Goal: Information Seeking & Learning: Learn about a topic

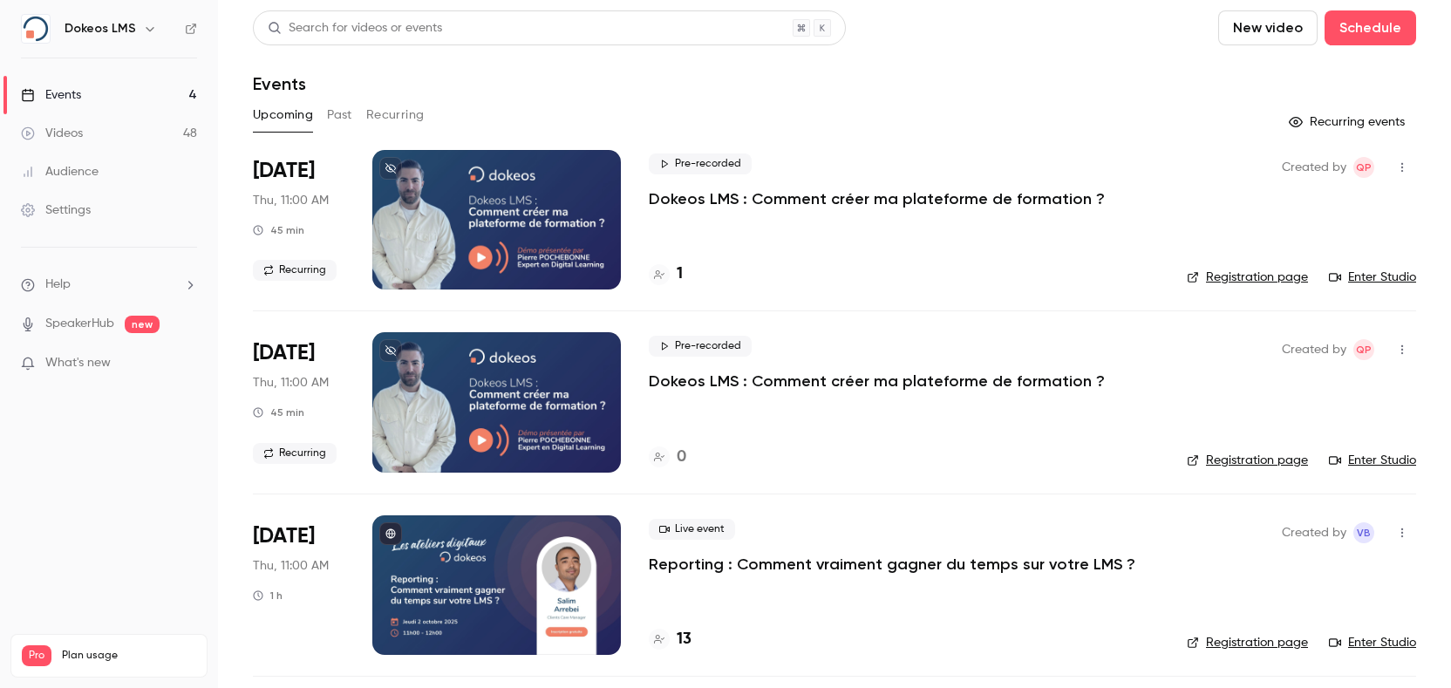
click at [692, 639] on div "13" at bounding box center [904, 640] width 510 height 24
click at [677, 640] on h4 "13" at bounding box center [684, 640] width 15 height 24
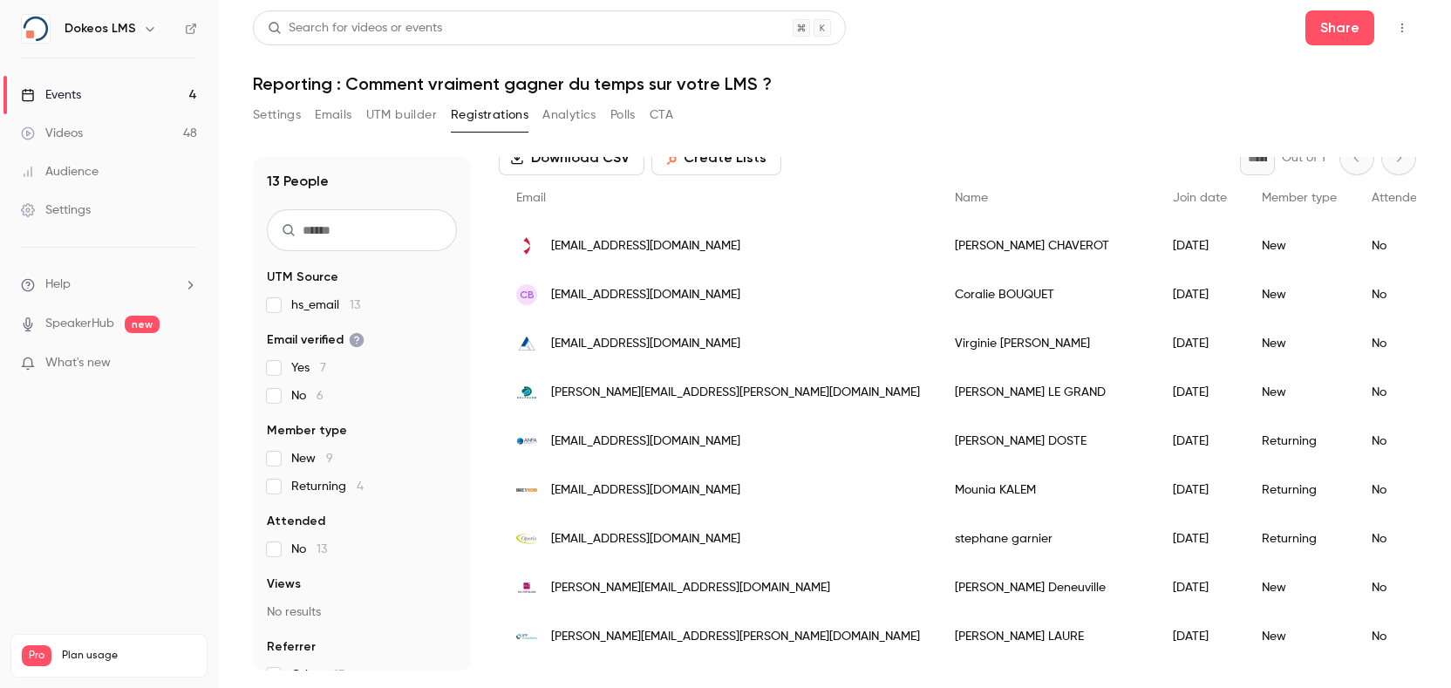
scroll to position [71, 0]
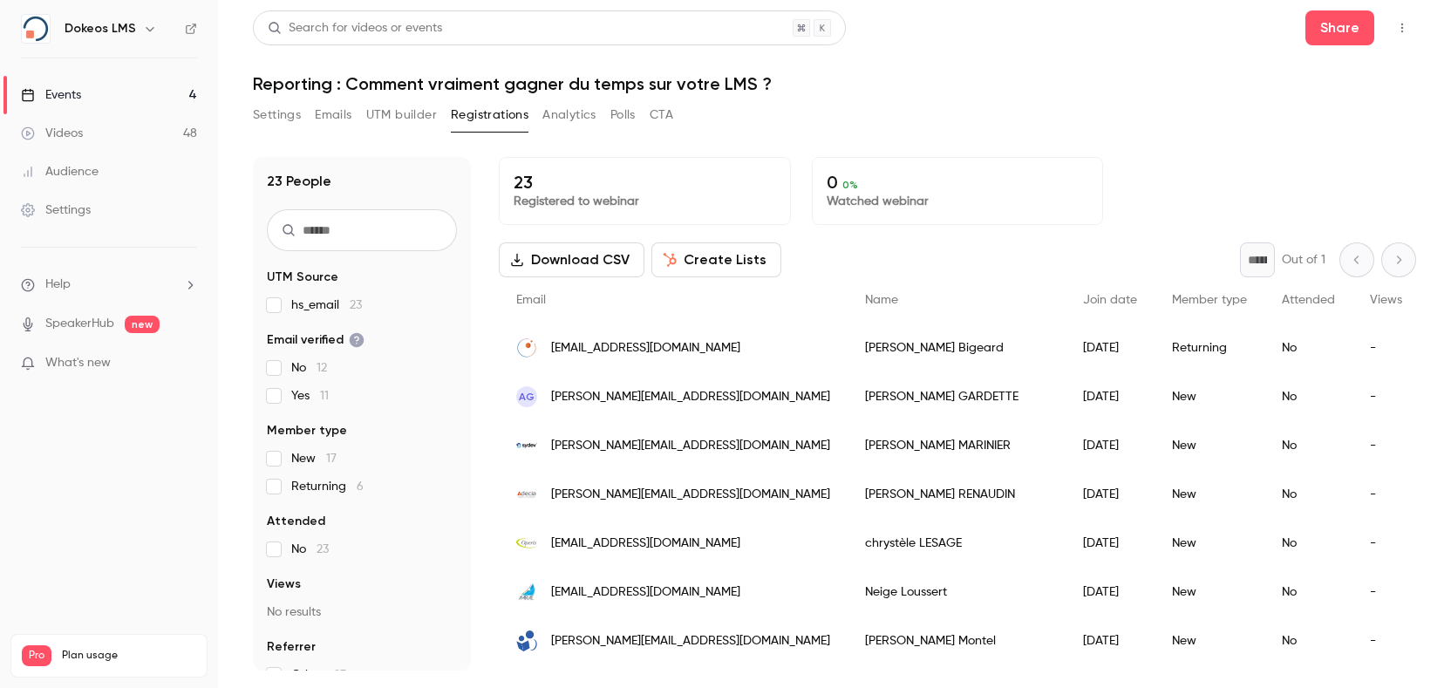
click at [277, 117] on button "Settings" at bounding box center [277, 115] width 48 height 28
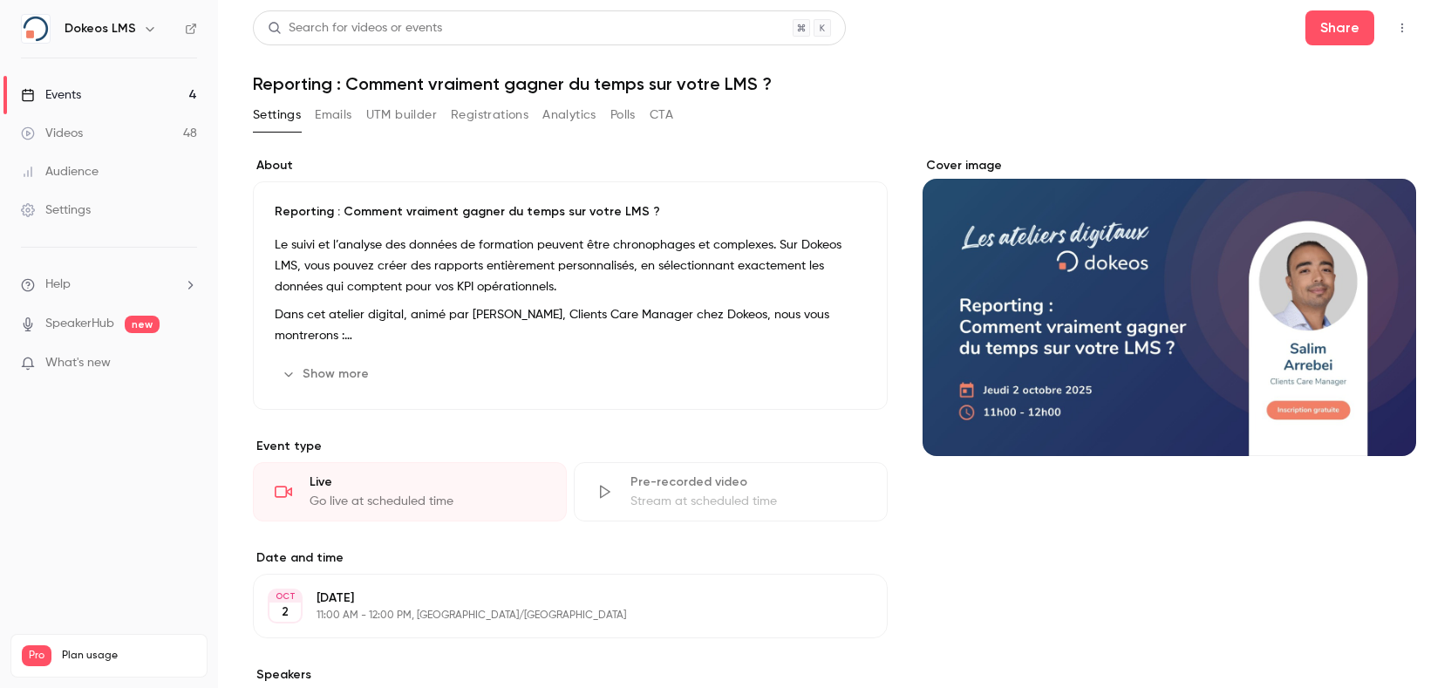
click at [342, 366] on button "Show more" at bounding box center [327, 374] width 105 height 28
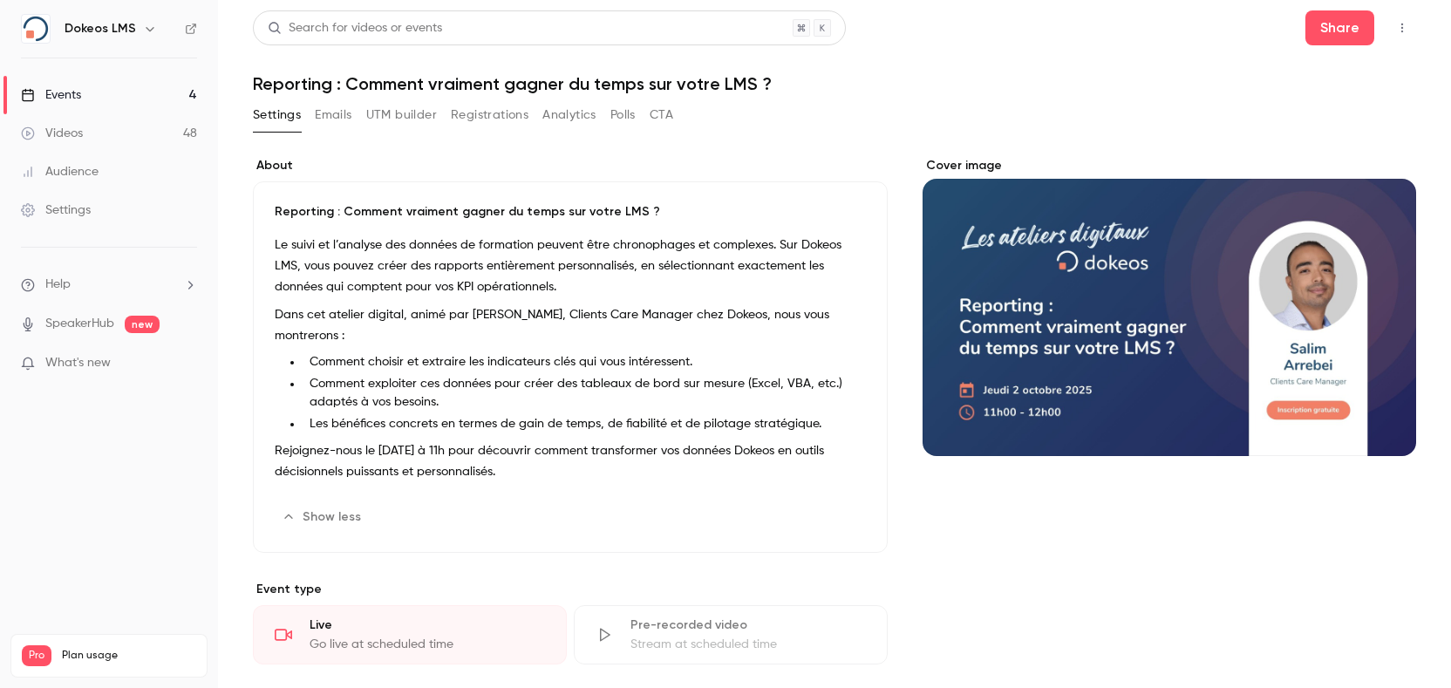
click at [343, 119] on button "Emails" at bounding box center [333, 115] width 37 height 28
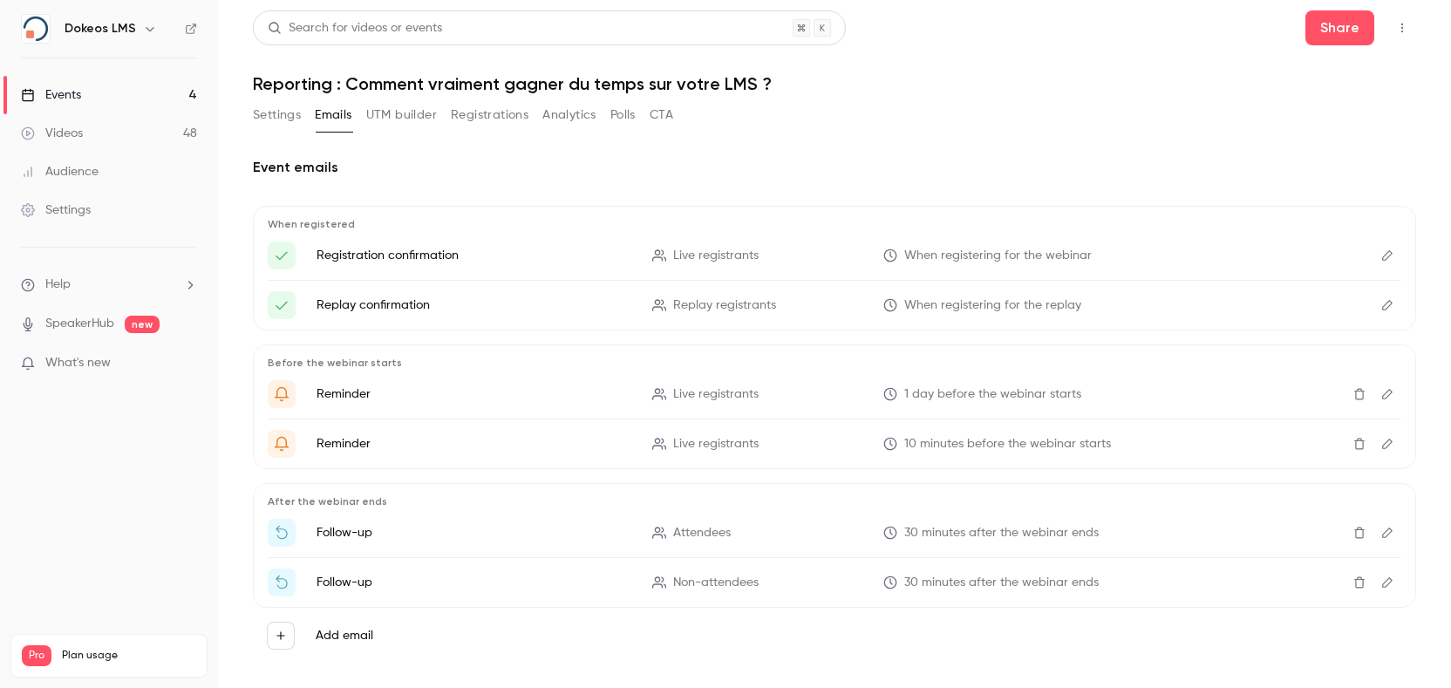
click at [391, 108] on button "UTM builder" at bounding box center [401, 115] width 71 height 28
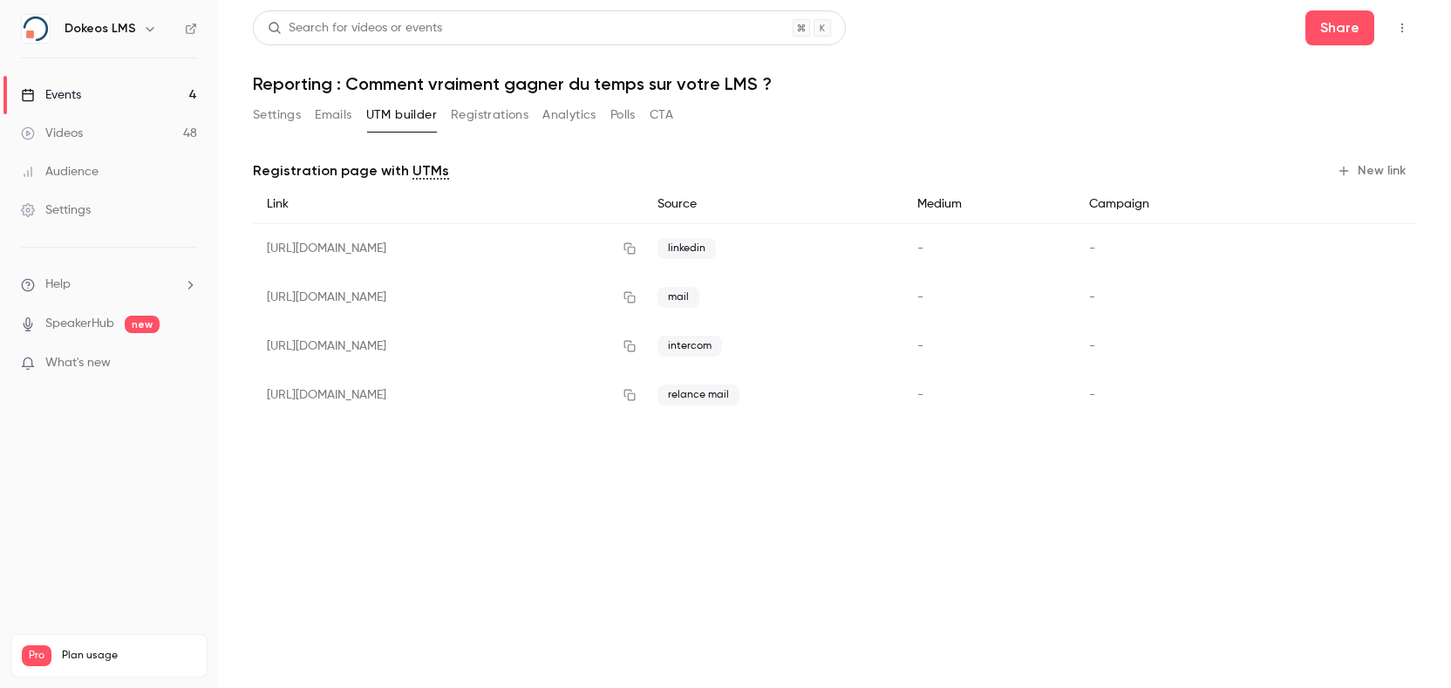
click at [588, 118] on button "Analytics" at bounding box center [569, 115] width 54 height 28
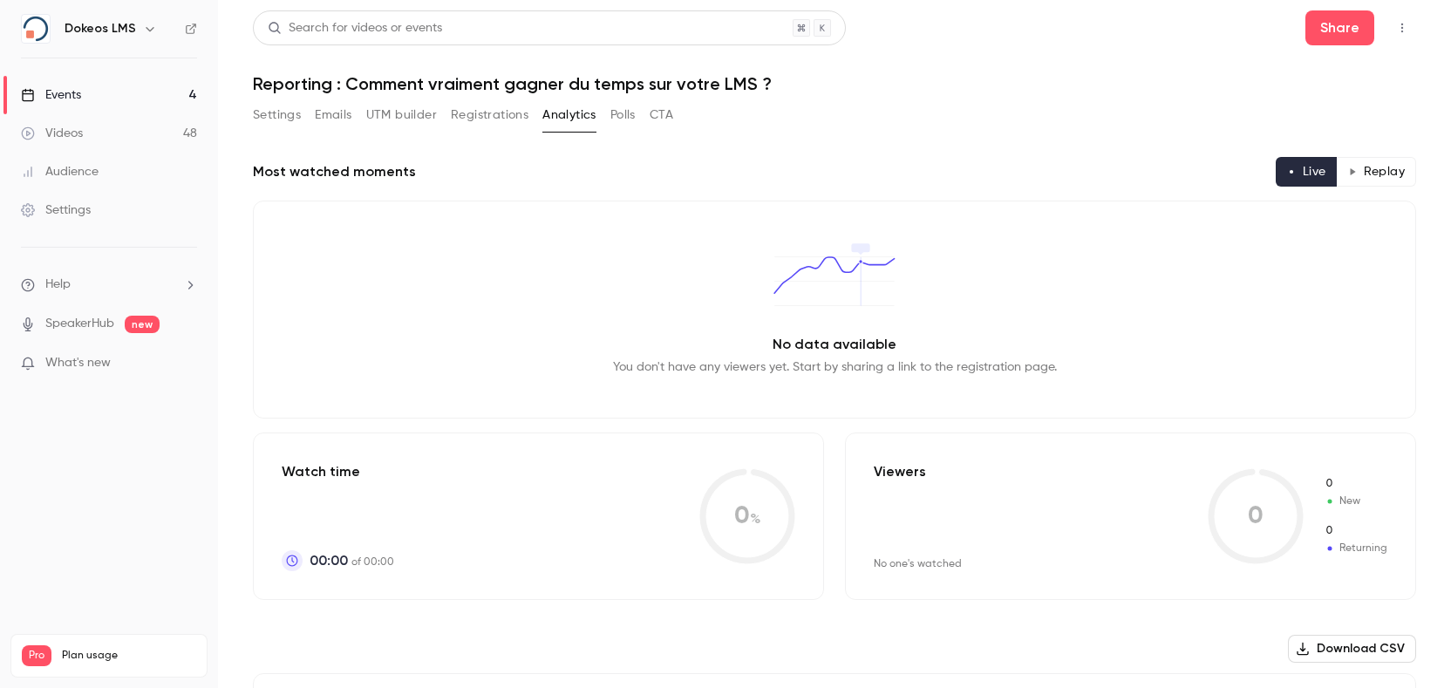
click at [338, 111] on button "Emails" at bounding box center [333, 115] width 37 height 28
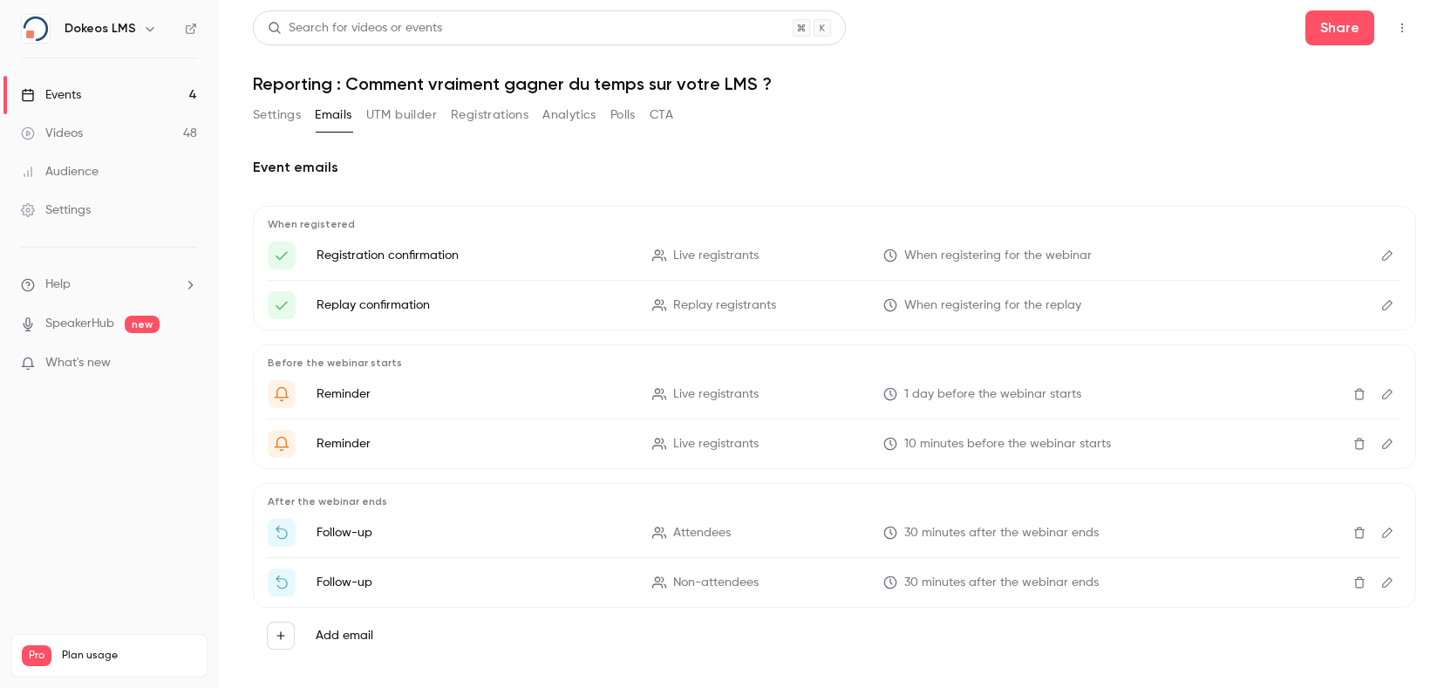
click at [295, 115] on button "Settings" at bounding box center [277, 115] width 48 height 28
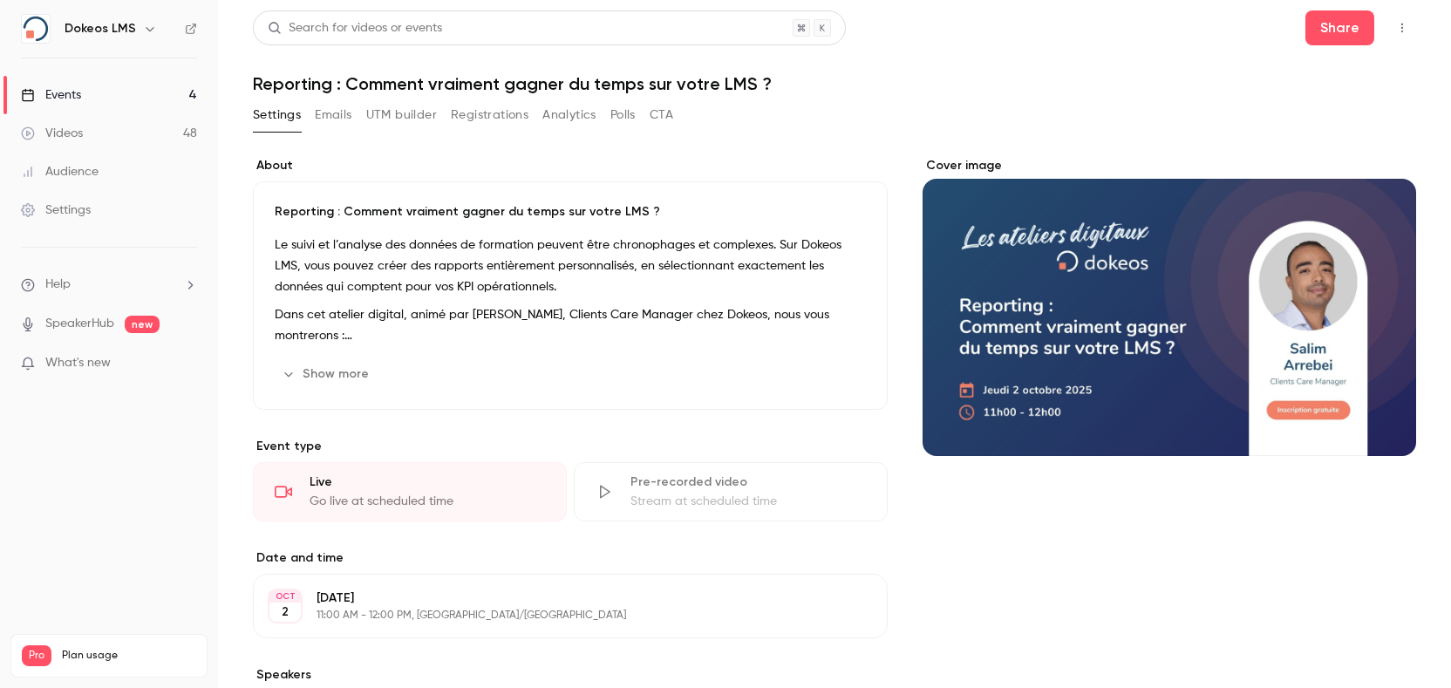
click at [460, 113] on button "Registrations" at bounding box center [490, 115] width 78 height 28
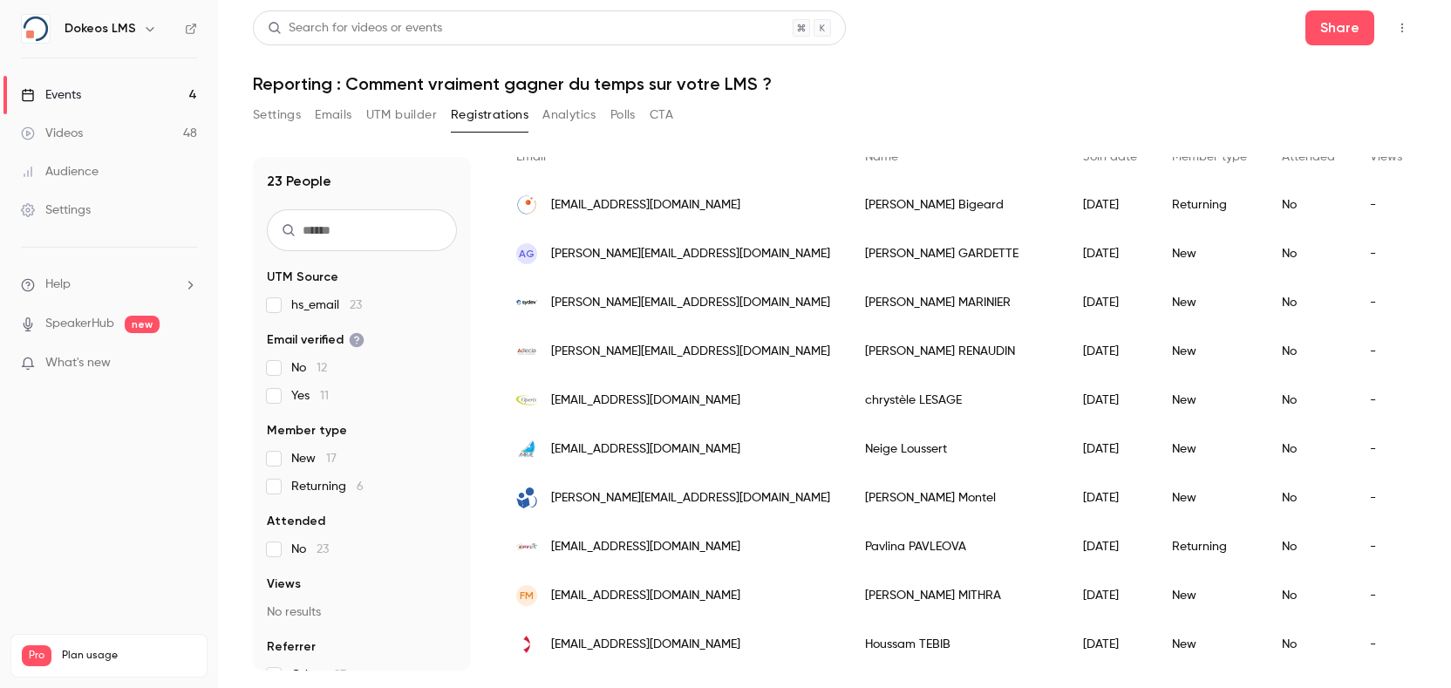
scroll to position [95, 0]
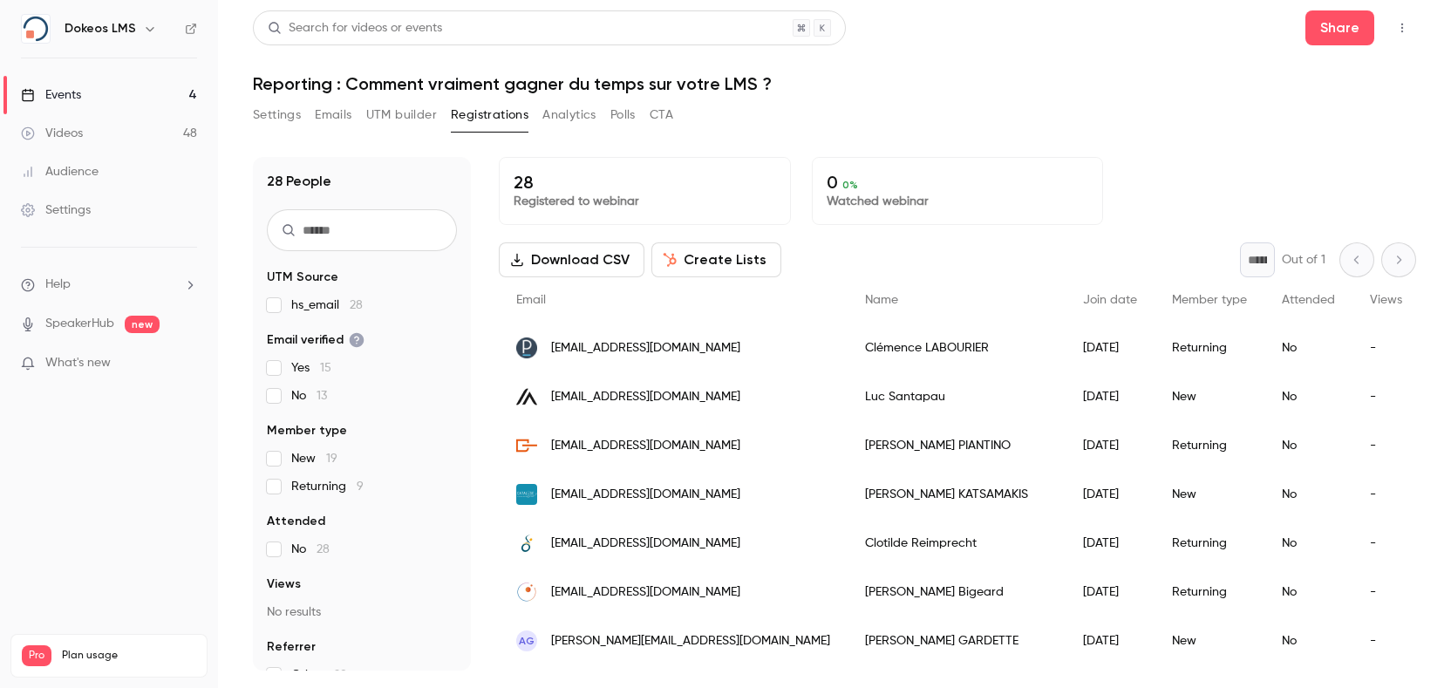
click at [66, 88] on div "Events" at bounding box center [51, 94] width 60 height 17
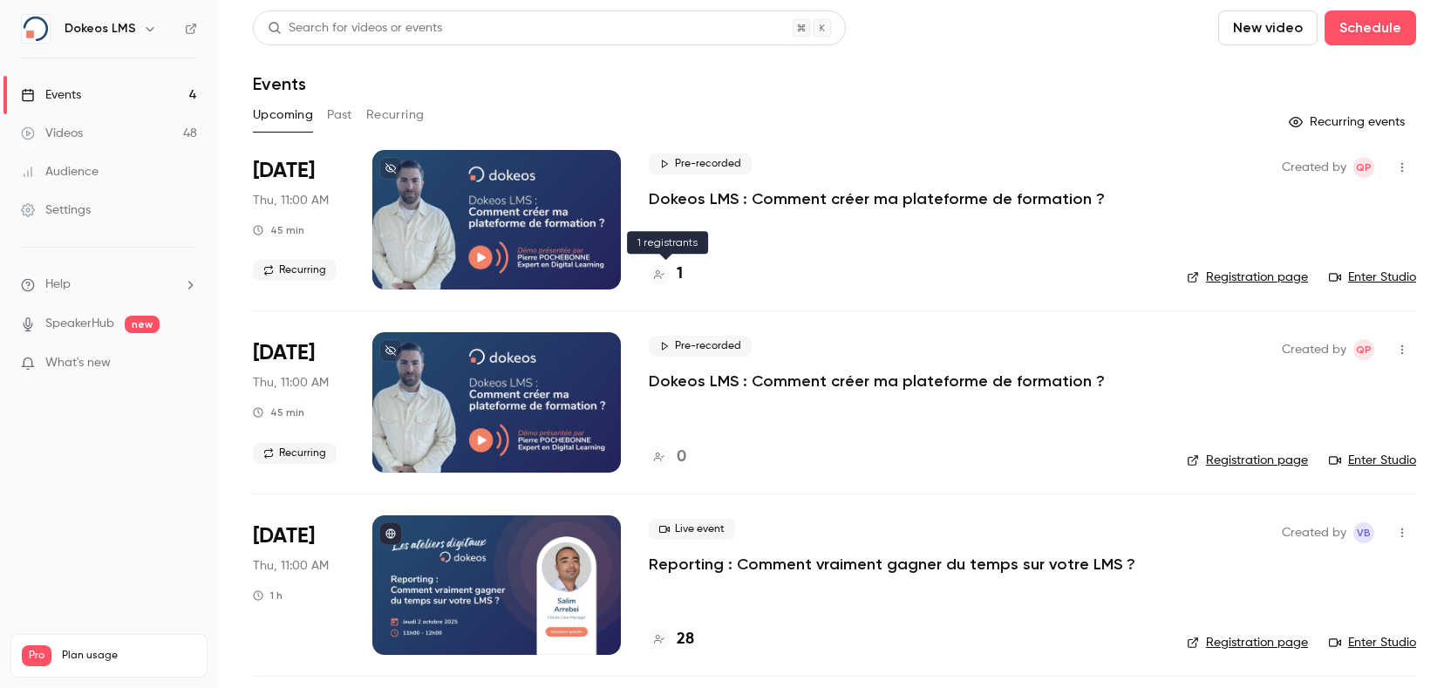
click at [668, 275] on div at bounding box center [659, 274] width 21 height 21
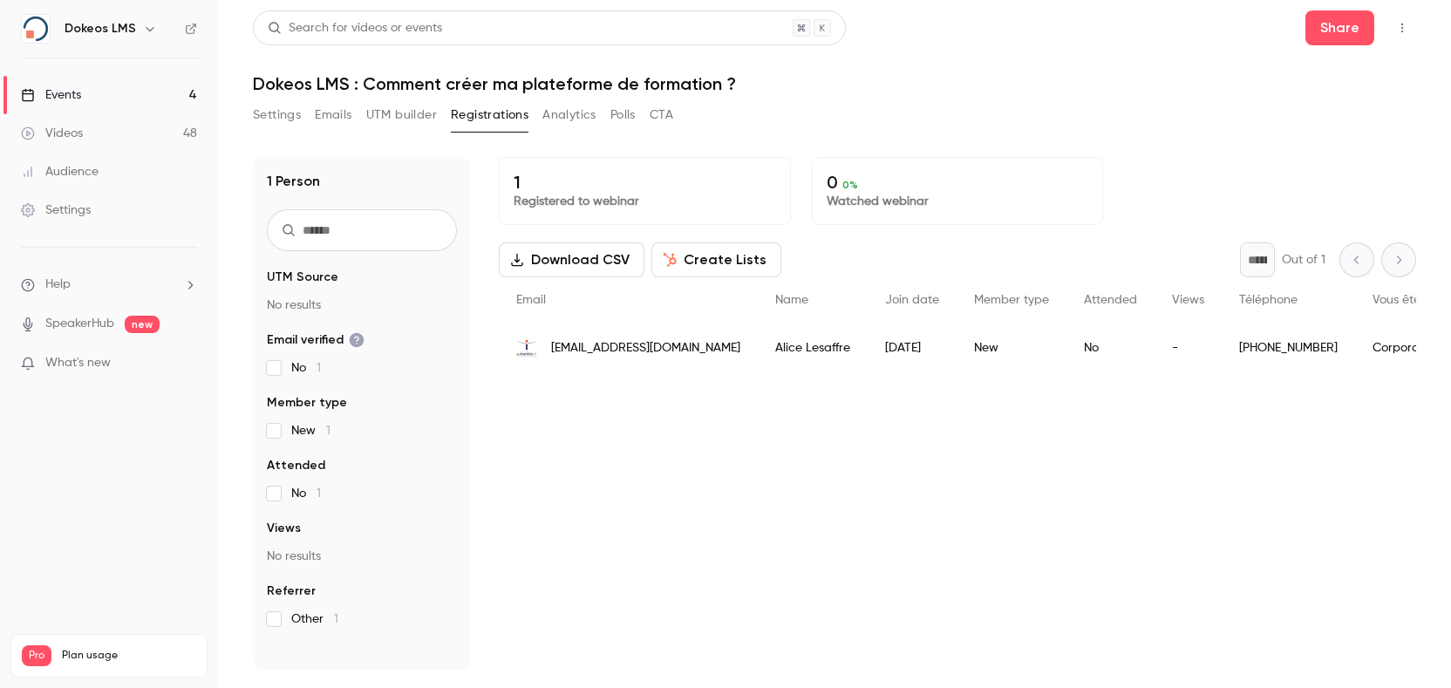
click at [582, 80] on h1 "Dokeos LMS : Comment créer ma plateforme de formation ?" at bounding box center [834, 83] width 1163 height 21
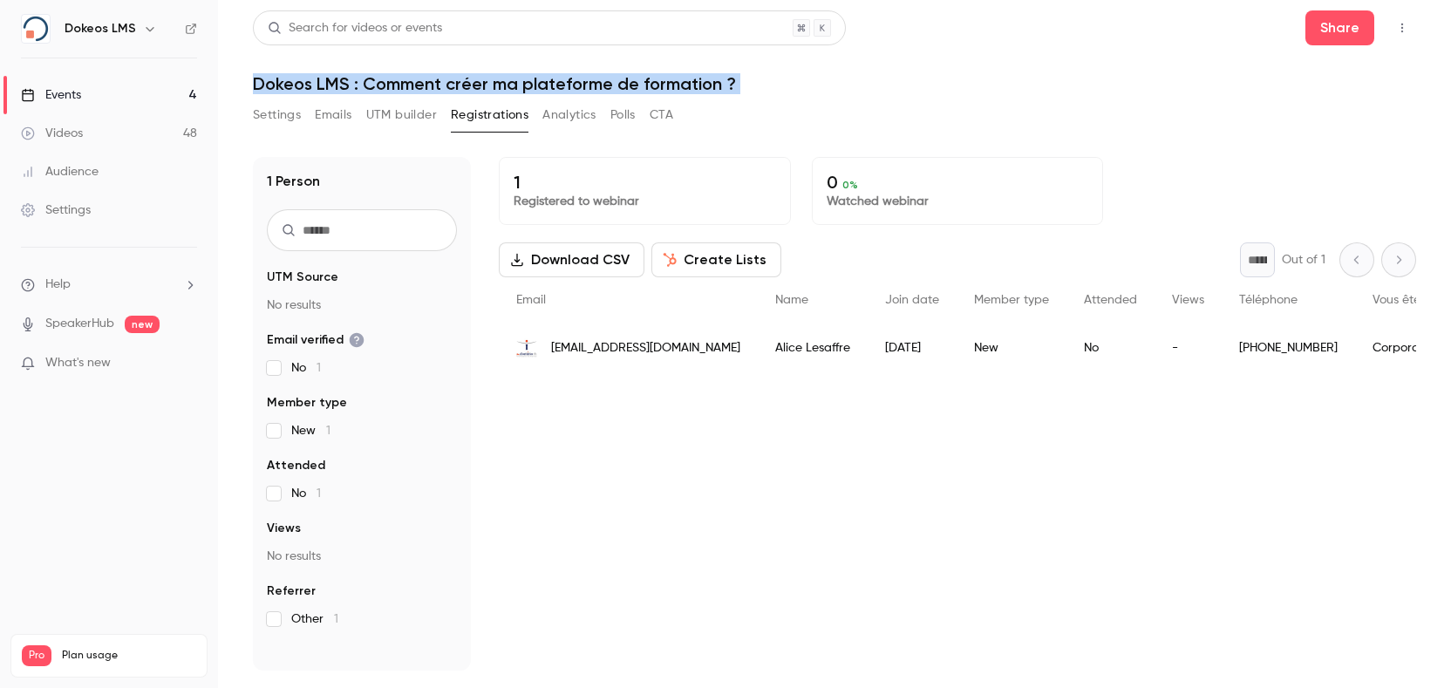
click at [582, 80] on h1 "Dokeos LMS : Comment créer ma plateforme de formation ?" at bounding box center [834, 83] width 1163 height 21
click at [108, 122] on link "Videos 48" at bounding box center [109, 133] width 218 height 38
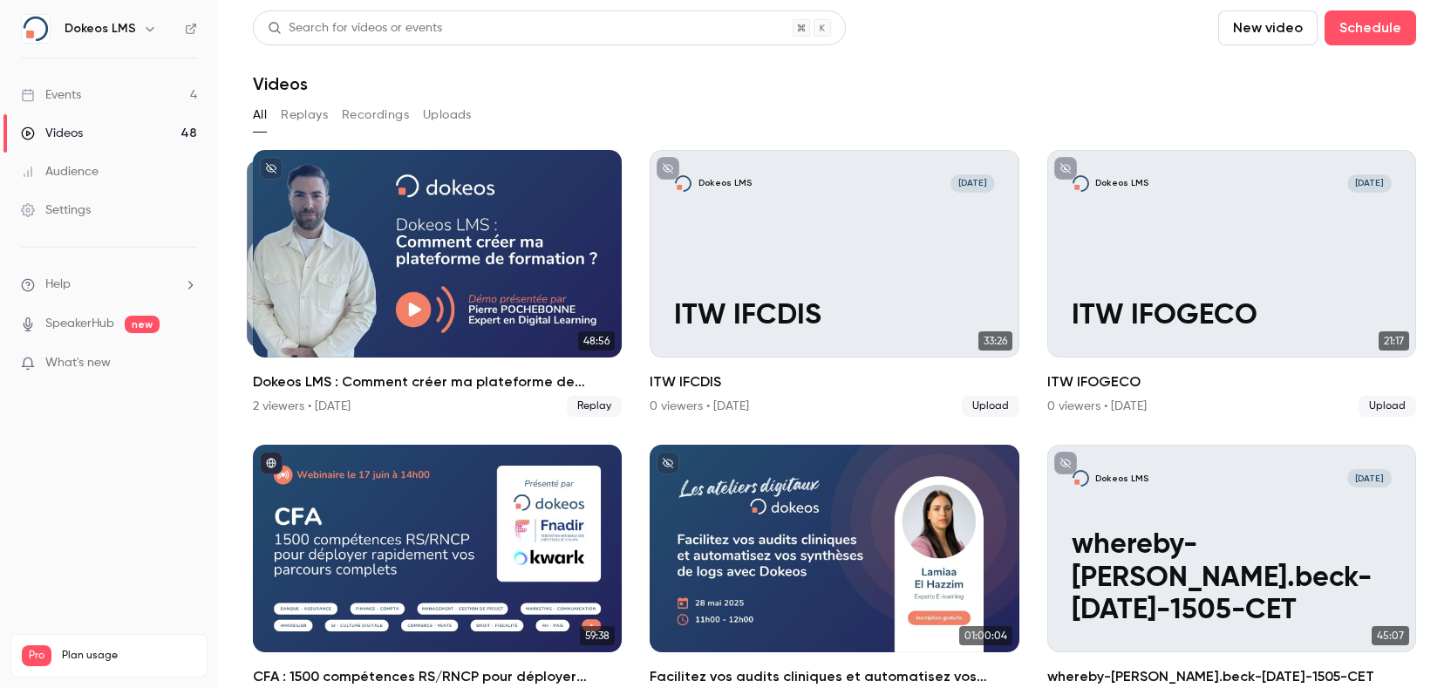
click at [121, 98] on link "Events 4" at bounding box center [109, 95] width 218 height 38
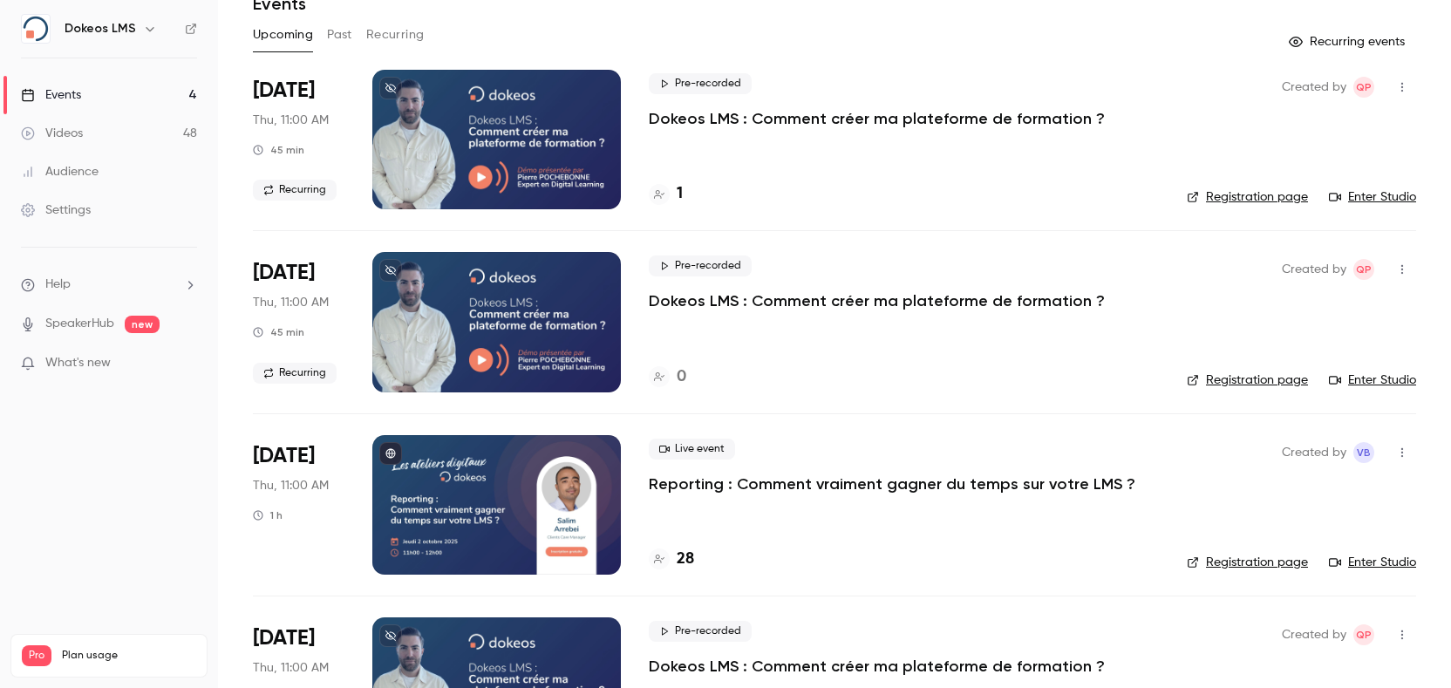
scroll to position [116, 0]
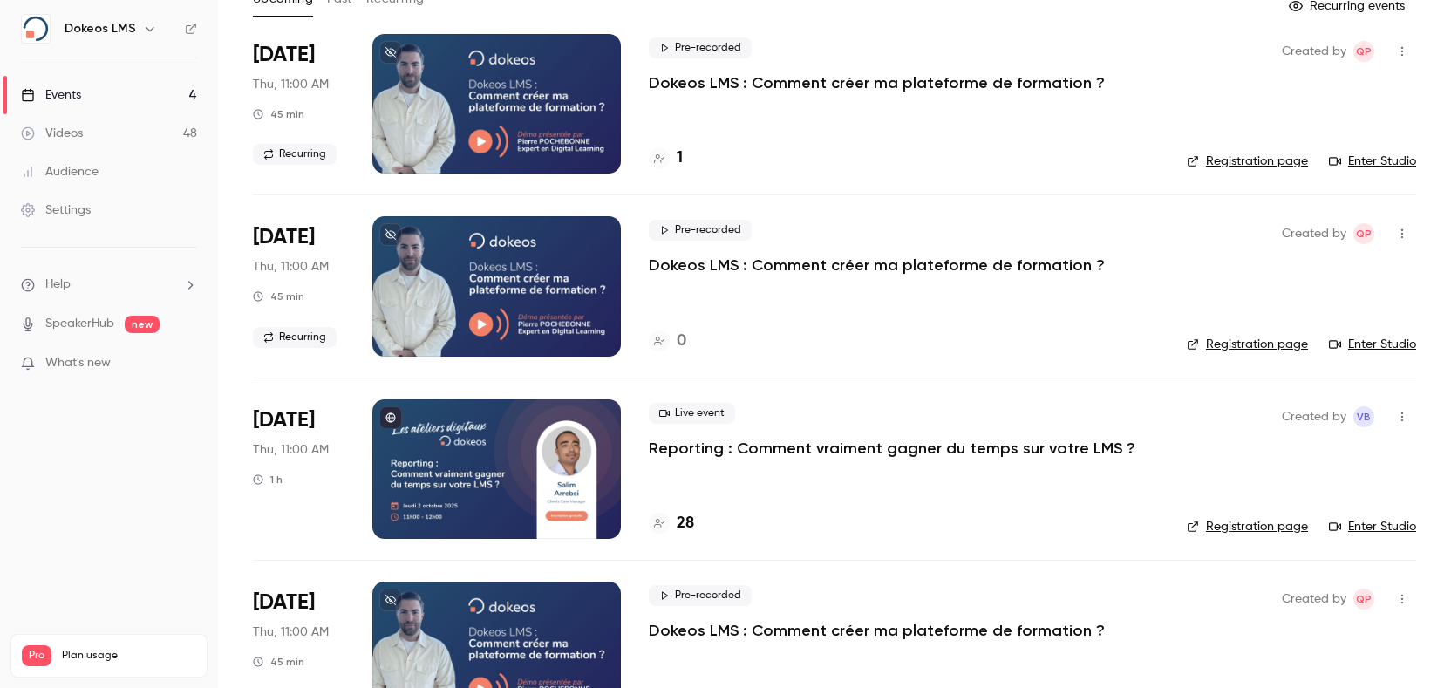
click at [830, 450] on p "Reporting : Comment vraiment gagner du temps sur votre LMS ?" at bounding box center [892, 448] width 486 height 21
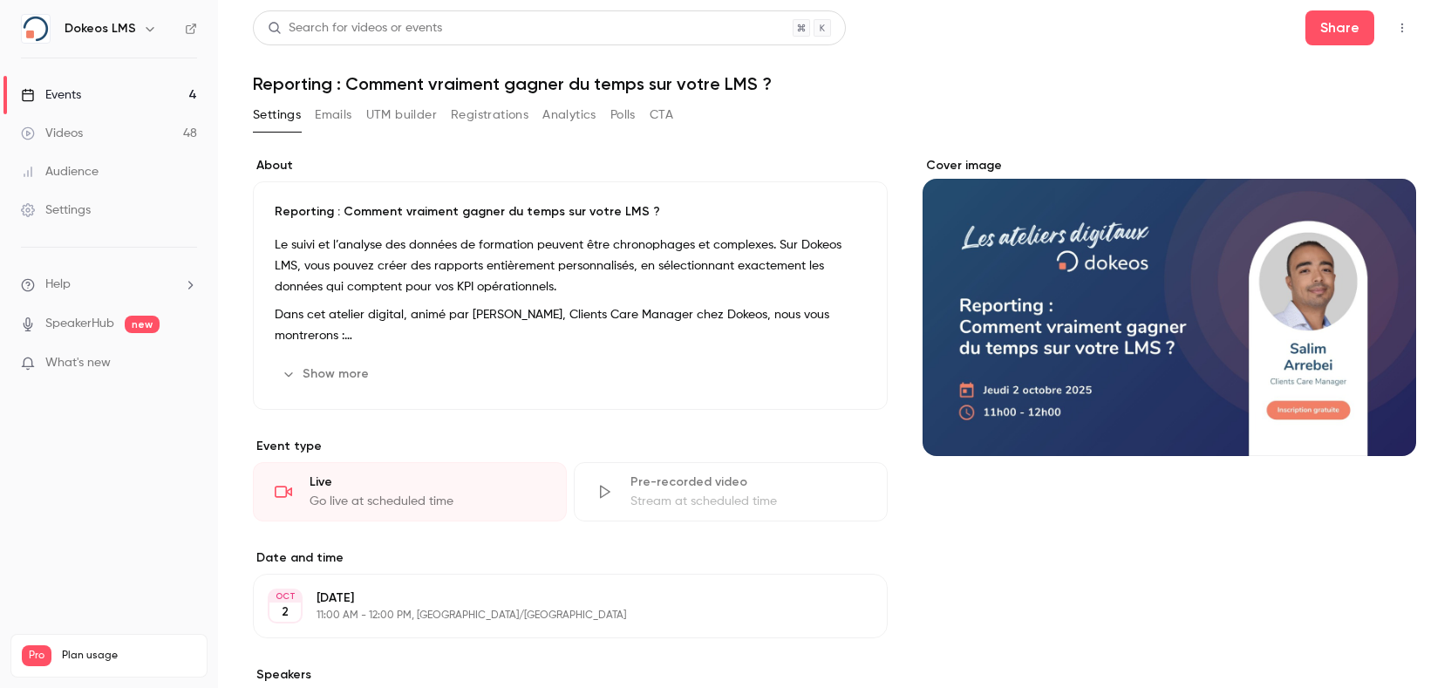
click at [384, 78] on h1 "Reporting : Comment vraiment gagner du temps sur votre LMS ?" at bounding box center [834, 83] width 1163 height 21
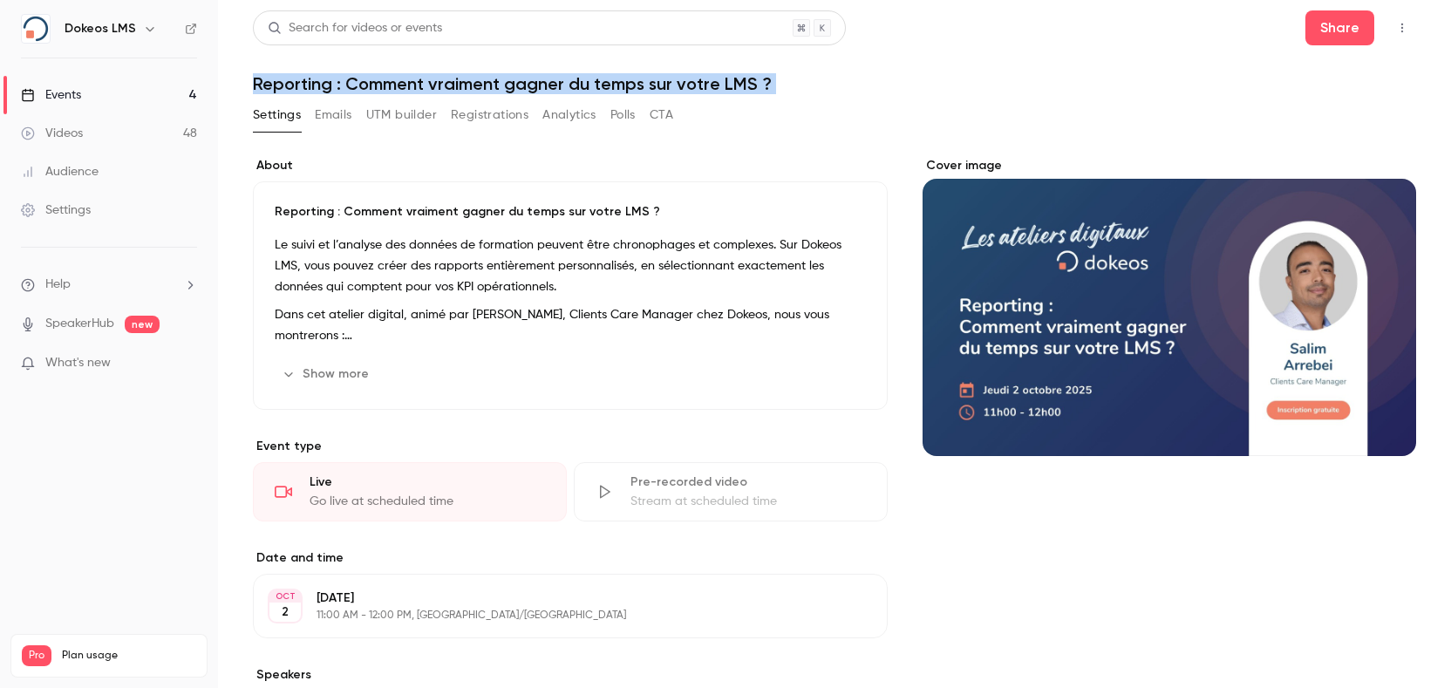
click at [384, 78] on h1 "Reporting : Comment vraiment gagner du temps sur votre LMS ?" at bounding box center [834, 83] width 1163 height 21
copy div "Reporting : Comment vraiment gagner du temps sur votre LMS ? Settings Emails UT…"
click at [399, 114] on button "UTM builder" at bounding box center [401, 115] width 71 height 28
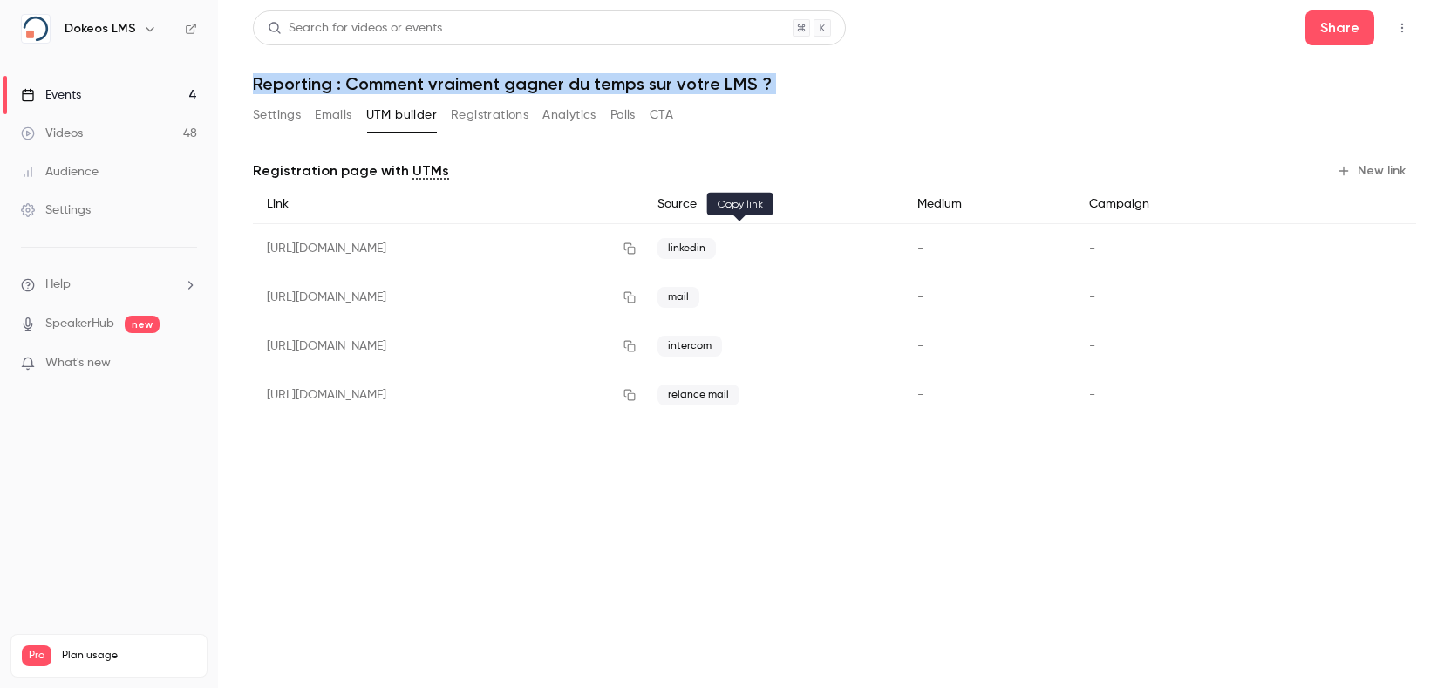
click at [636, 246] on icon "button" at bounding box center [629, 248] width 14 height 12
click at [288, 113] on button "Settings" at bounding box center [277, 115] width 48 height 28
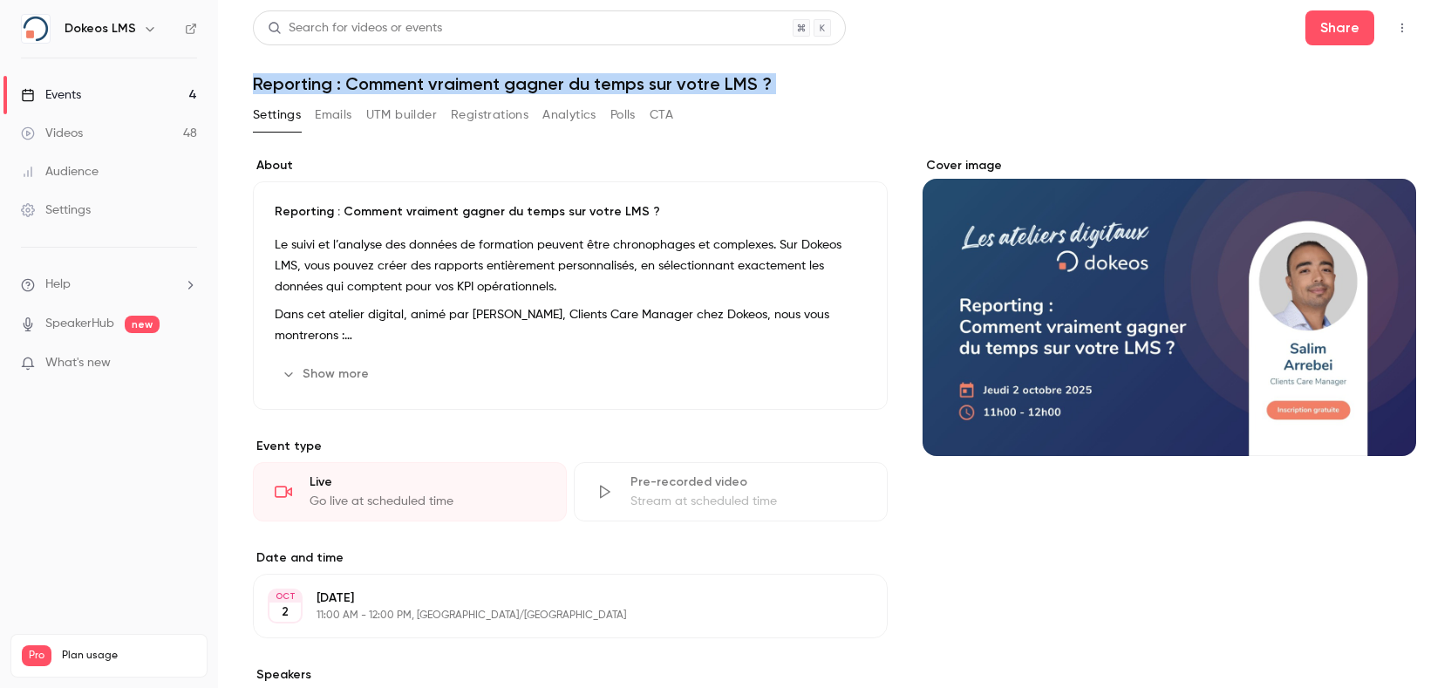
click at [355, 364] on button "Show more" at bounding box center [327, 374] width 105 height 28
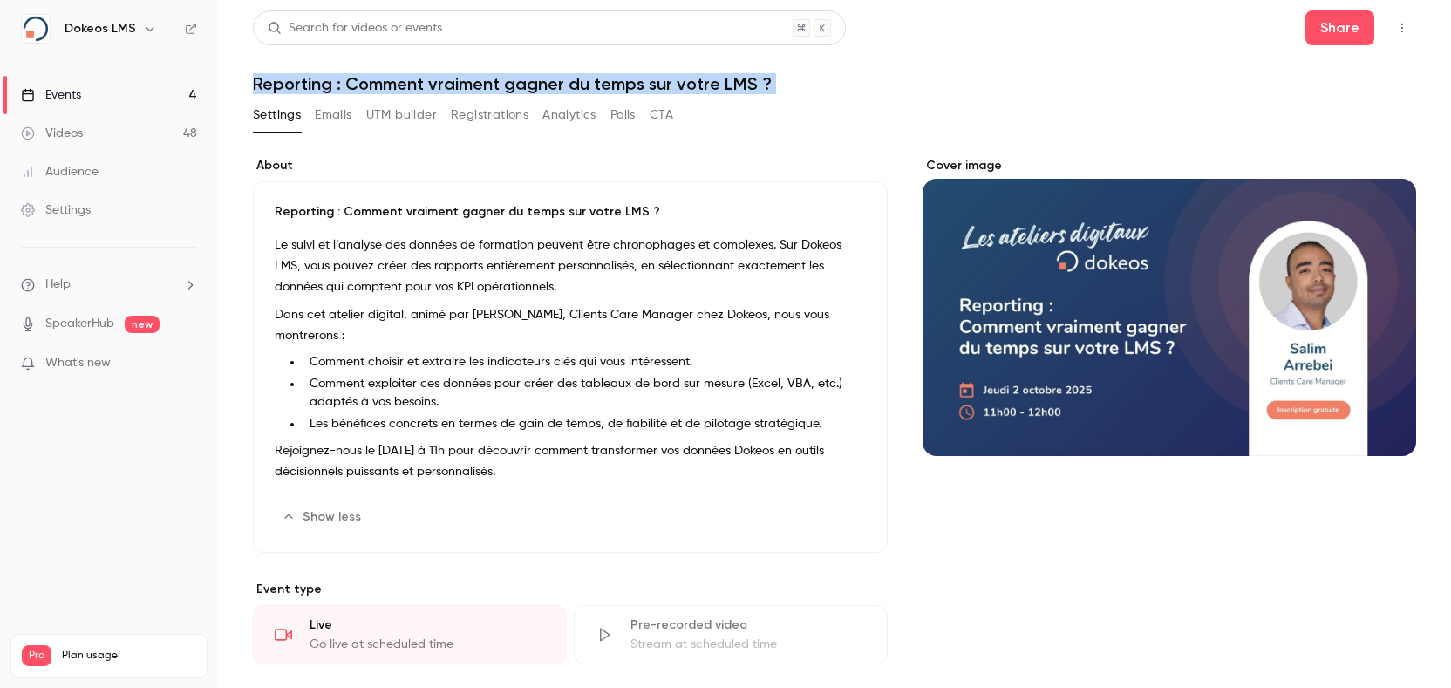
drag, startPoint x: 527, startPoint y: 471, endPoint x: 262, endPoint y: 214, distance: 369.3
click at [262, 214] on div "Reporting : Comment vraiment gagner du temps sur votre LMS ? Le suivi et l’anal…" at bounding box center [570, 366] width 635 height 371
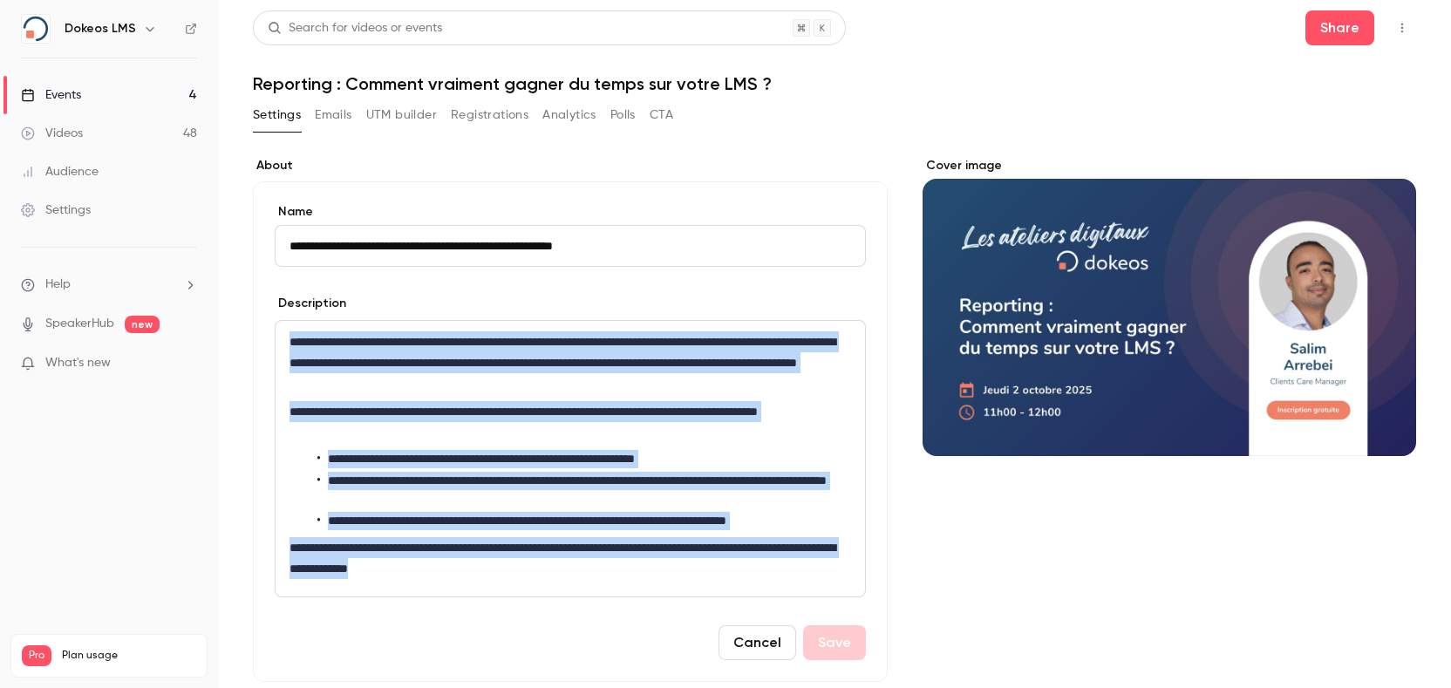
drag, startPoint x: 550, startPoint y: 575, endPoint x: 288, endPoint y: 327, distance: 360.8
click at [288, 327] on div "**********" at bounding box center [569, 458] width 589 height 275
copy div "**********"
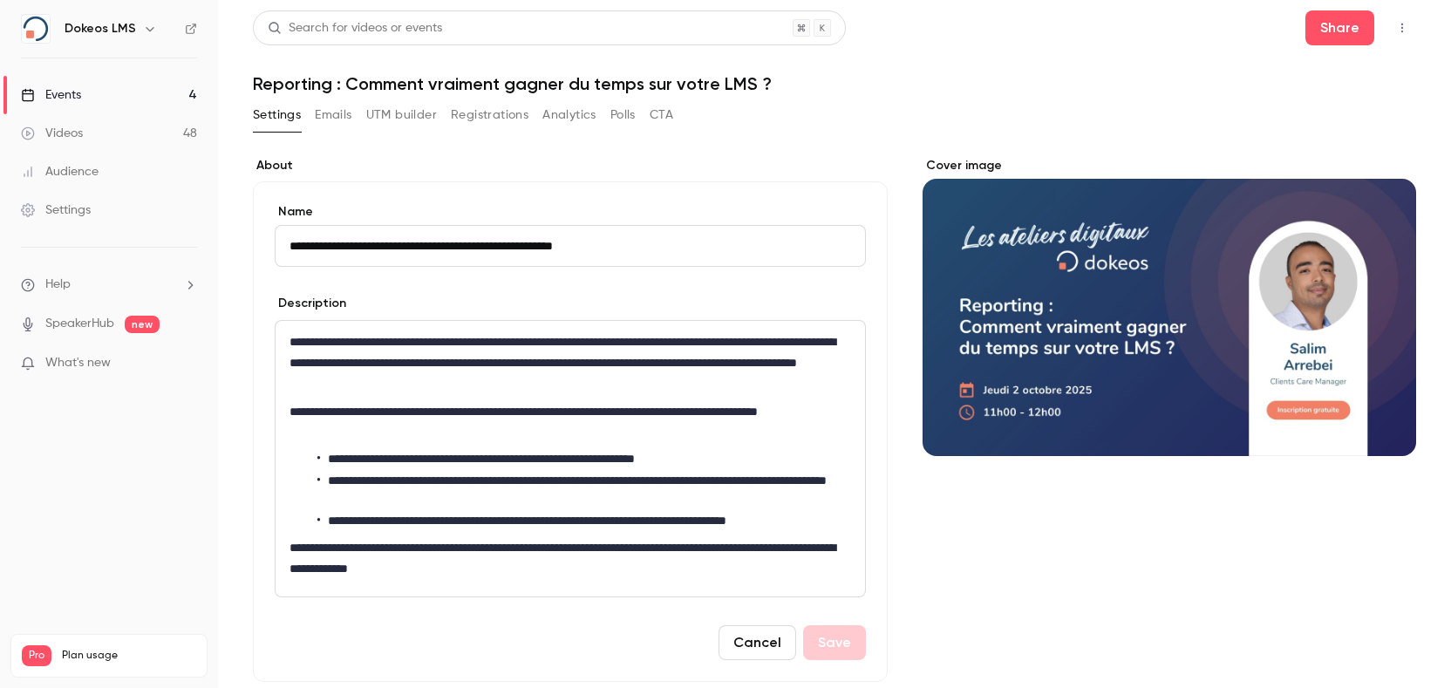
click at [398, 99] on div "**********" at bounding box center [834, 637] width 1163 height 1254
click at [398, 108] on button "UTM builder" at bounding box center [401, 115] width 71 height 28
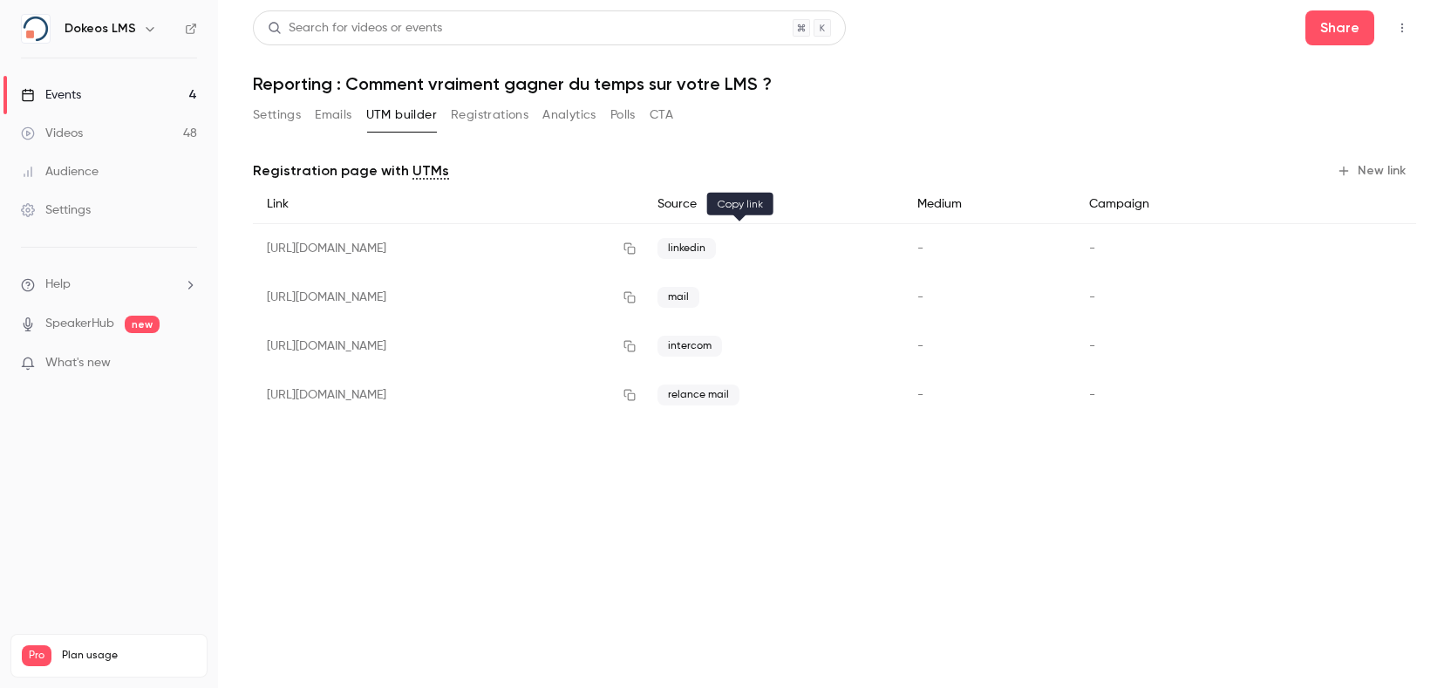
click at [643, 253] on button "button" at bounding box center [630, 249] width 28 height 28
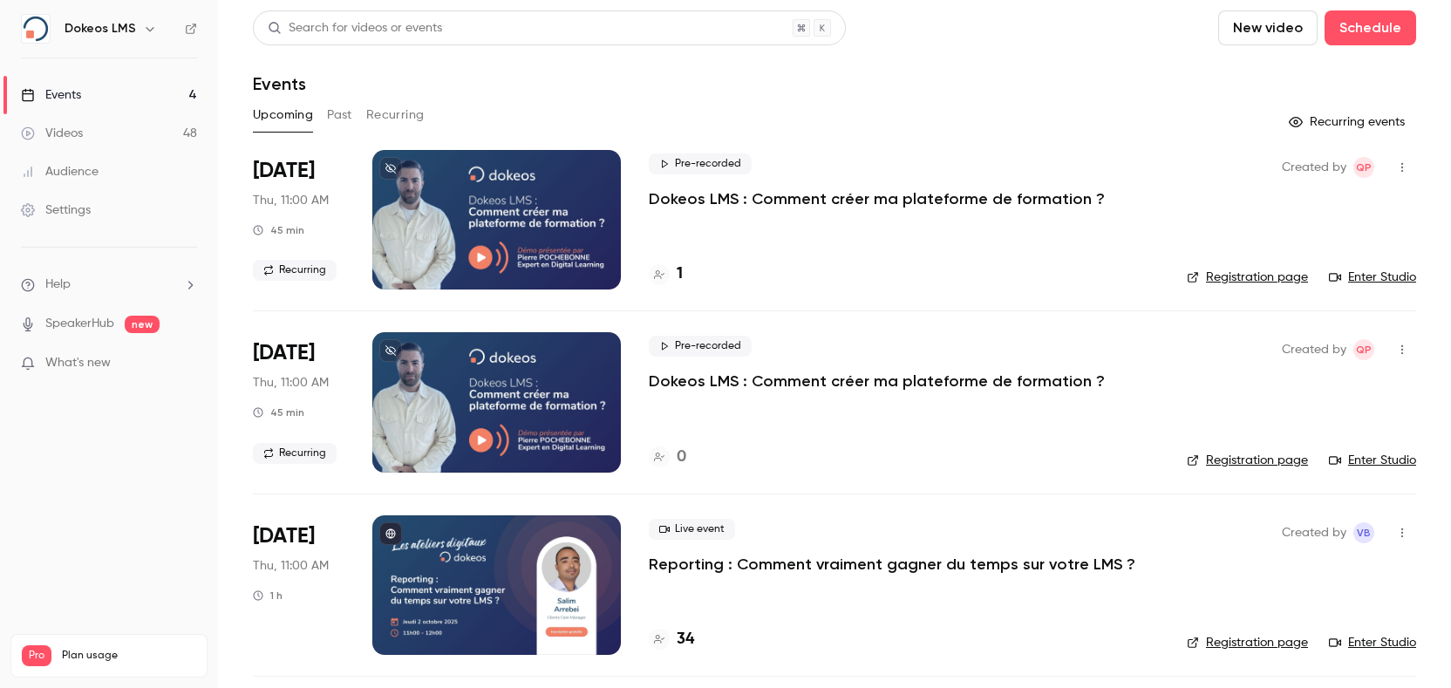
click at [70, 320] on link "SpeakerHub" at bounding box center [79, 324] width 69 height 18
click at [962, 568] on p "Reporting : Comment vraiment gagner du temps sur votre LMS ?" at bounding box center [892, 564] width 486 height 21
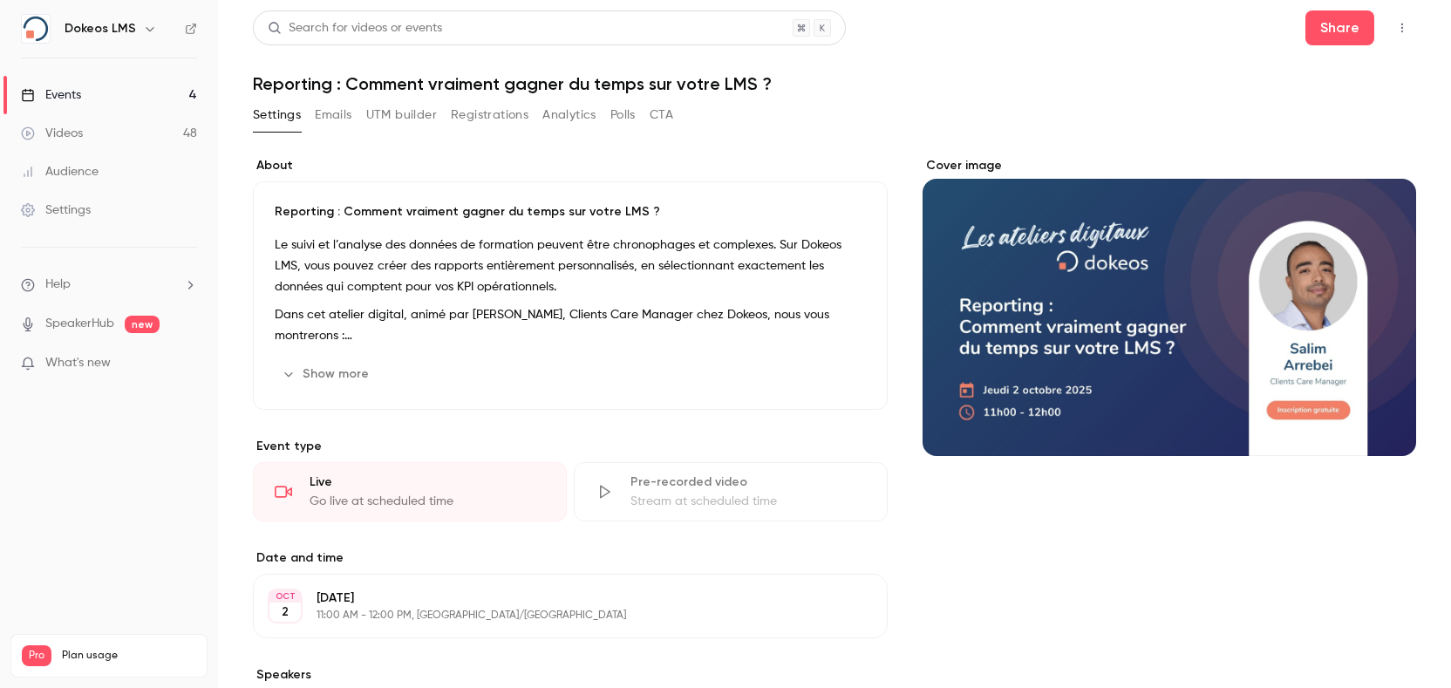
click at [468, 105] on button "Registrations" at bounding box center [490, 115] width 78 height 28
